Goal: Task Accomplishment & Management: Complete application form

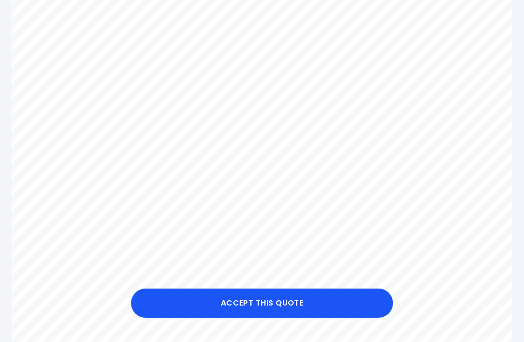
scroll to position [408, 0]
click at [240, 317] on button "Accept this Quote" at bounding box center [262, 302] width 262 height 29
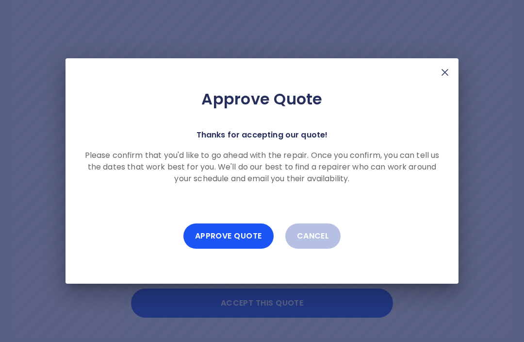
click at [215, 249] on button "Approve Quote" at bounding box center [228, 235] width 90 height 25
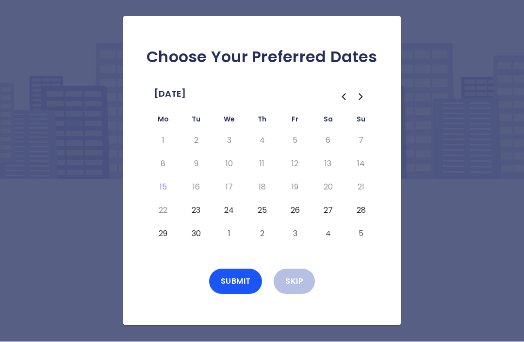
click at [194, 218] on button "23" at bounding box center [195, 211] width 17 height 16
click at [225, 218] on button "24" at bounding box center [228, 211] width 17 height 16
click at [261, 218] on button "25" at bounding box center [261, 211] width 17 height 16
click at [294, 218] on button "26" at bounding box center [294, 211] width 17 height 16
click at [332, 218] on button "27" at bounding box center [327, 211] width 17 height 16
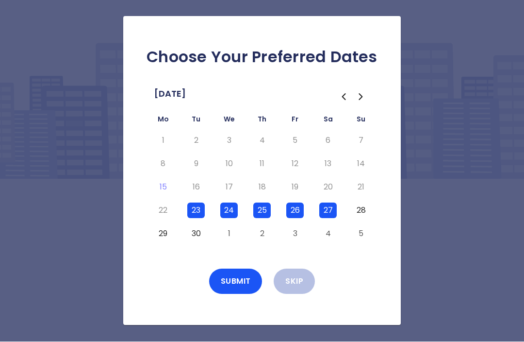
click at [363, 218] on button "28" at bounding box center [360, 211] width 17 height 16
click at [165, 242] on button "29" at bounding box center [162, 234] width 17 height 16
click at [202, 242] on button "30" at bounding box center [195, 234] width 17 height 16
click at [164, 242] on button "29" at bounding box center [162, 234] width 17 height 16
click at [197, 242] on button "30" at bounding box center [195, 234] width 17 height 16
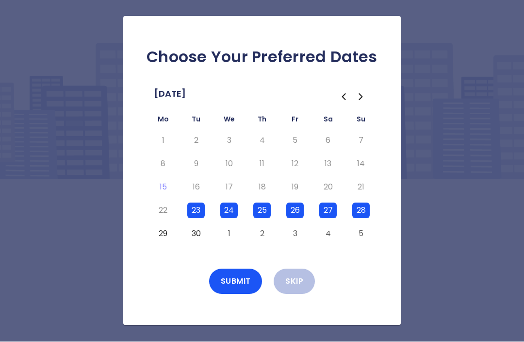
click at [295, 218] on button "26" at bounding box center [294, 211] width 17 height 16
click at [332, 218] on button "27" at bounding box center [327, 211] width 17 height 16
click at [367, 218] on button "28" at bounding box center [360, 211] width 17 height 16
click at [233, 294] on button "Submit" at bounding box center [235, 281] width 53 height 25
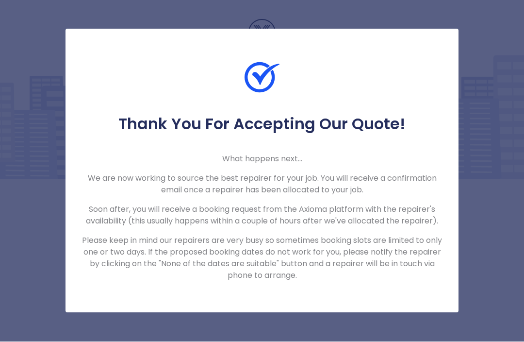
click at [257, 302] on div "Thank You For Accepting Our Quote! What happens next... We are now working to s…" at bounding box center [262, 170] width 393 height 283
click at [69, 33] on div "Thank You For Accepting Our Quote! What happens next... We are now working to s…" at bounding box center [262, 171] width 524 height 342
click at [263, 31] on div "Thank You For Accepting Our Quote! What happens next... We are now working to s…" at bounding box center [262, 171] width 524 height 342
click at [348, 31] on div "Thank You For Accepting Our Quote! What happens next... We are now working to s…" at bounding box center [262, 171] width 524 height 342
click at [439, 50] on div "Thank You For Accepting Our Quote! What happens next... We are now working to s…" at bounding box center [262, 170] width 393 height 283
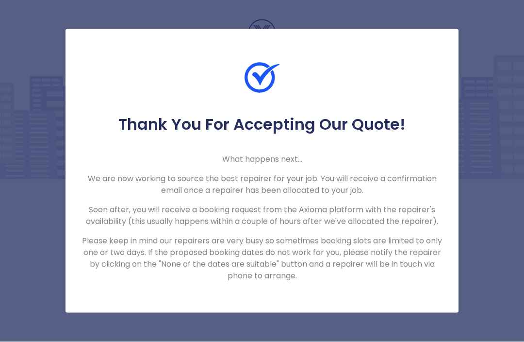
click at [264, 12] on div "Thank You For Accepting Our Quote! What happens next... We are now working to s…" at bounding box center [262, 171] width 524 height 342
